Goal: Browse casually

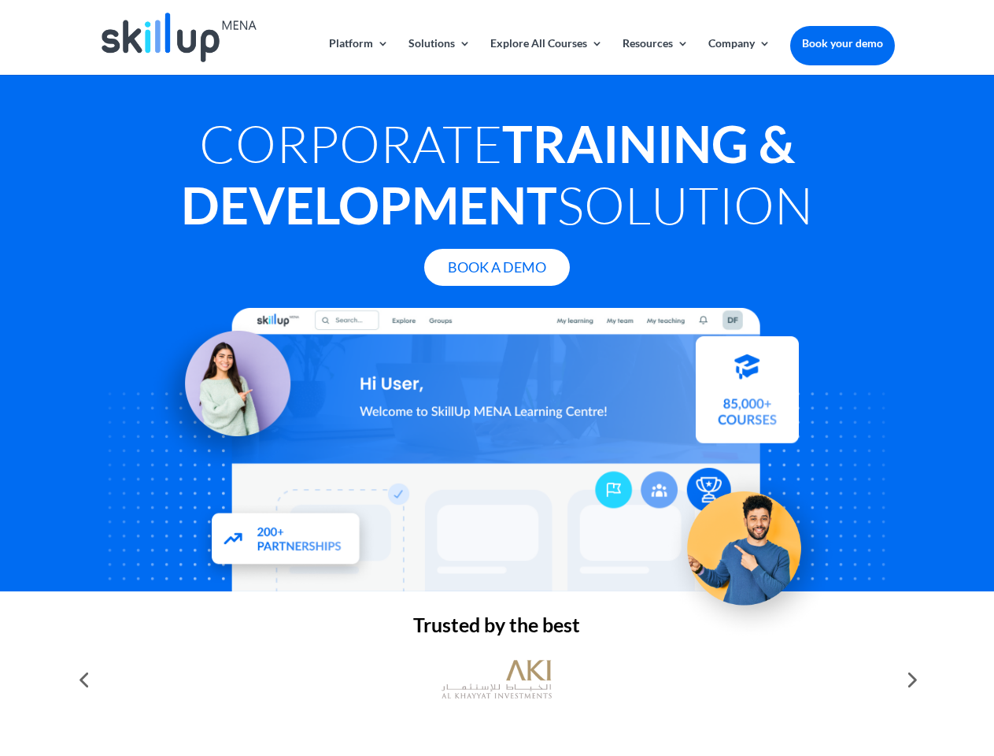
click at [497, 378] on div at bounding box center [496, 449] width 795 height 283
click at [439, 56] on link "Solutions" at bounding box center [440, 56] width 62 height 37
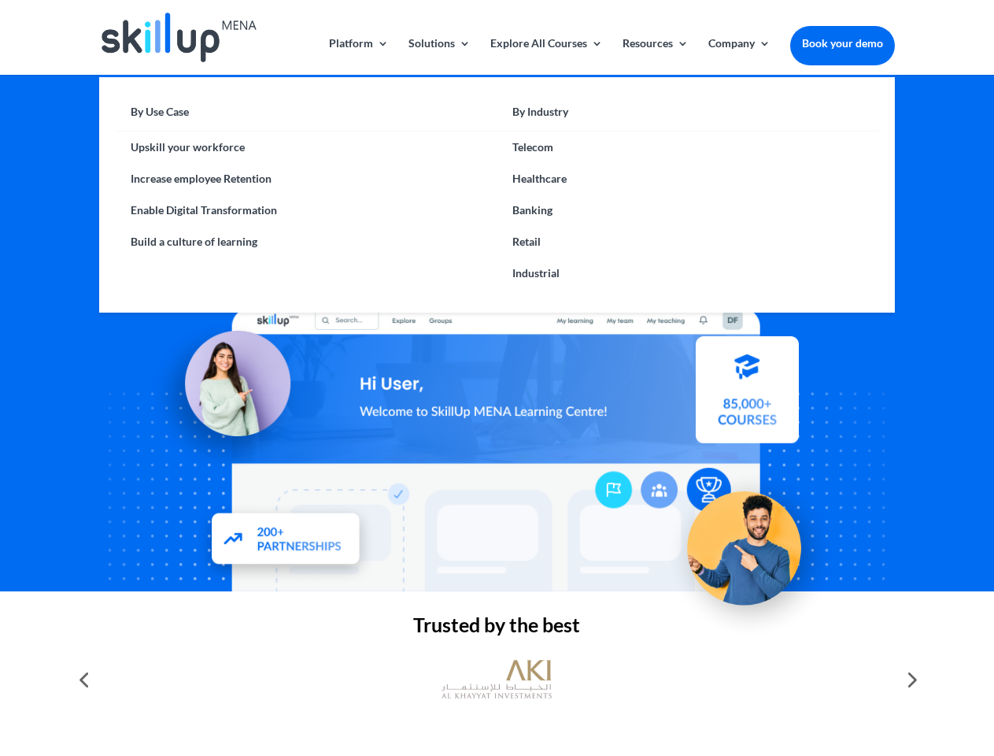
click at [546, 56] on link "Explore All Courses" at bounding box center [546, 56] width 113 height 37
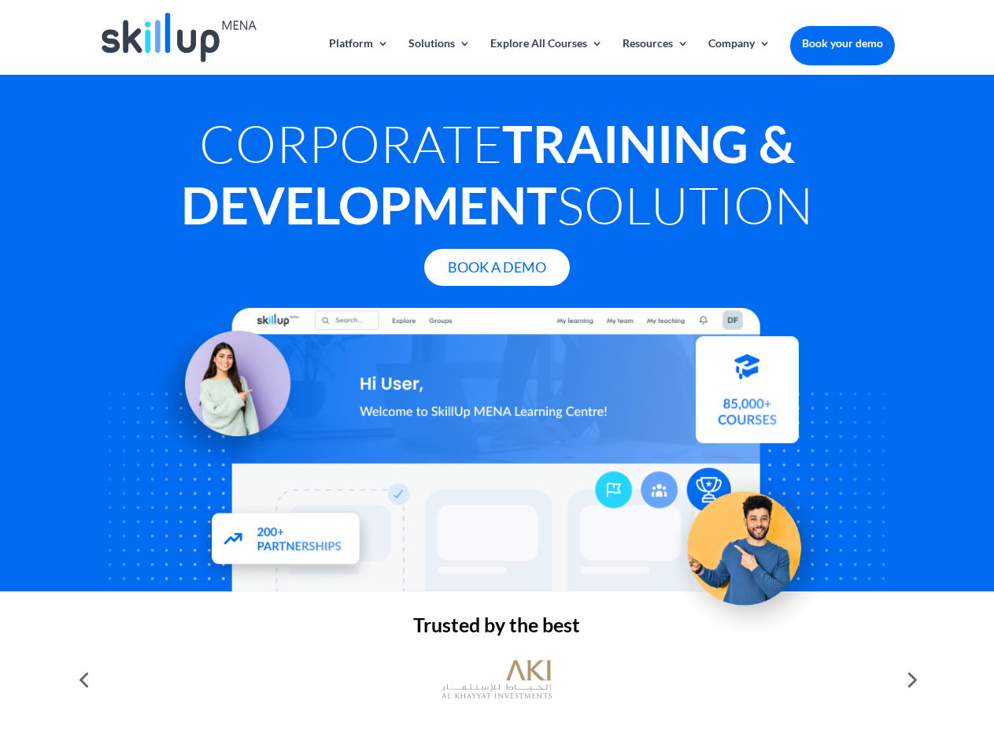
click at [654, 56] on link "Resources" at bounding box center [656, 56] width 66 height 37
click at [739, 56] on link "Company" at bounding box center [740, 56] width 62 height 37
click at [497, 679] on img at bounding box center [497, 679] width 110 height 55
